Goal: Check status: Check status

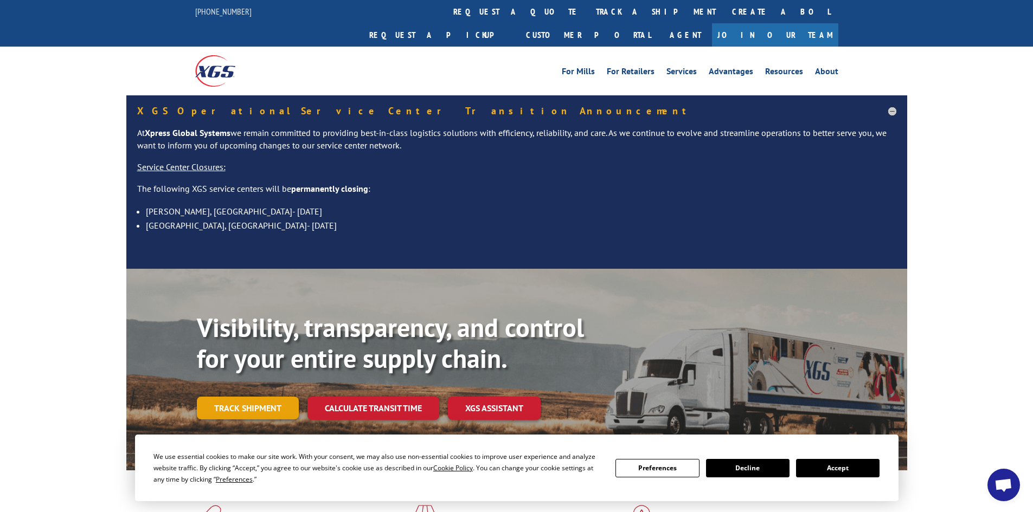
click at [240, 397] on link "Track shipment" at bounding box center [248, 408] width 102 height 23
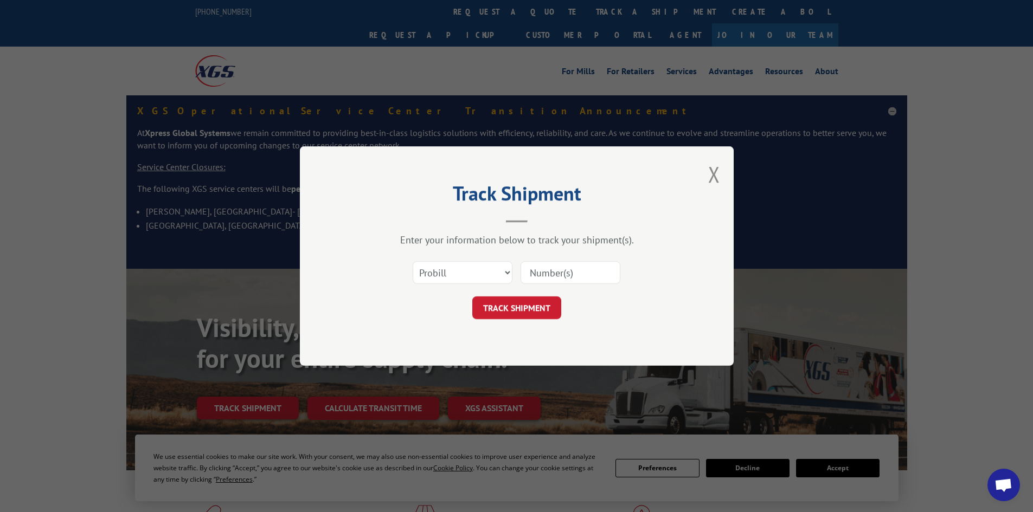
click at [545, 273] on input at bounding box center [570, 272] width 100 height 23
paste input "1658256318"
type input "1658256318"
click at [524, 310] on button "TRACK SHIPMENT" at bounding box center [516, 308] width 89 height 23
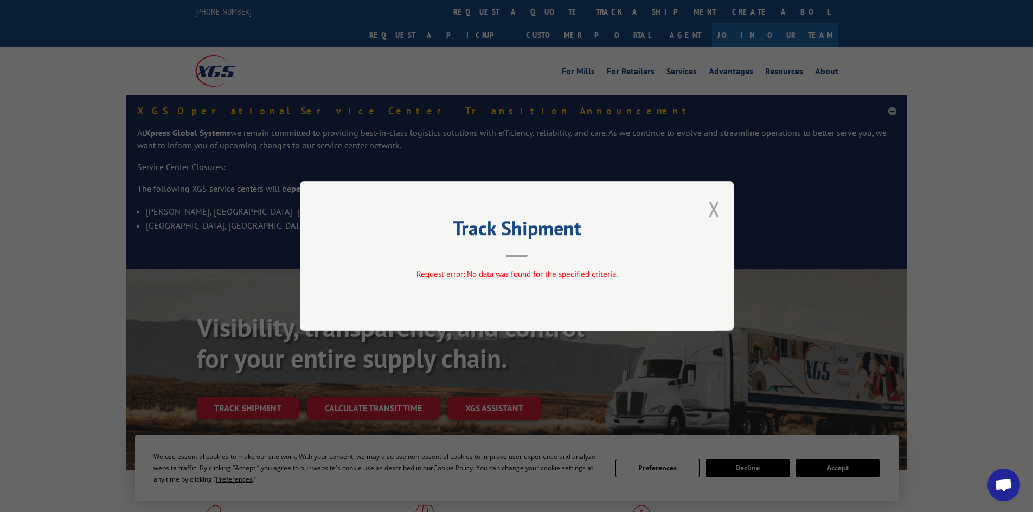
drag, startPoint x: 708, startPoint y: 207, endPoint x: 635, endPoint y: 57, distance: 166.3
click at [706, 205] on div "Track Shipment Request error: No data was found for the specified criteria." at bounding box center [517, 256] width 434 height 150
click at [710, 205] on button "Close modal" at bounding box center [714, 209] width 12 height 29
